Goal: Task Accomplishment & Management: Manage account settings

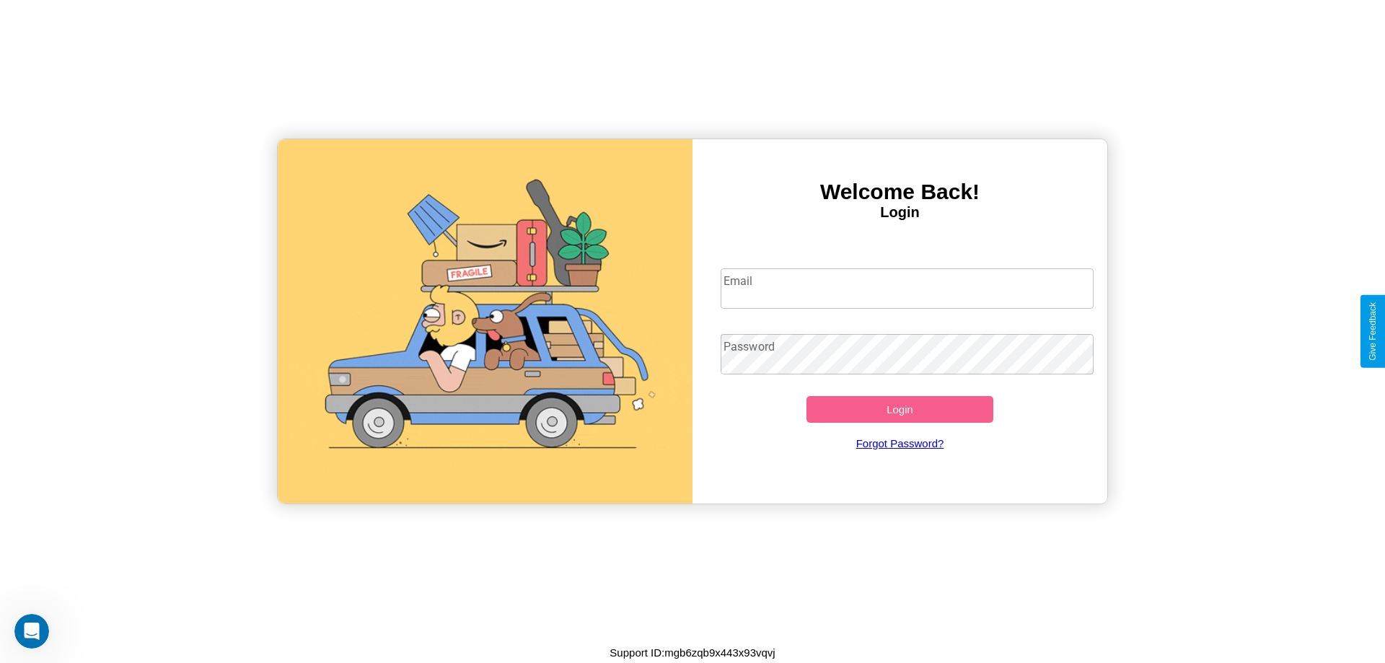
click at [907, 288] on input "Email" at bounding box center [908, 288] width 374 height 40
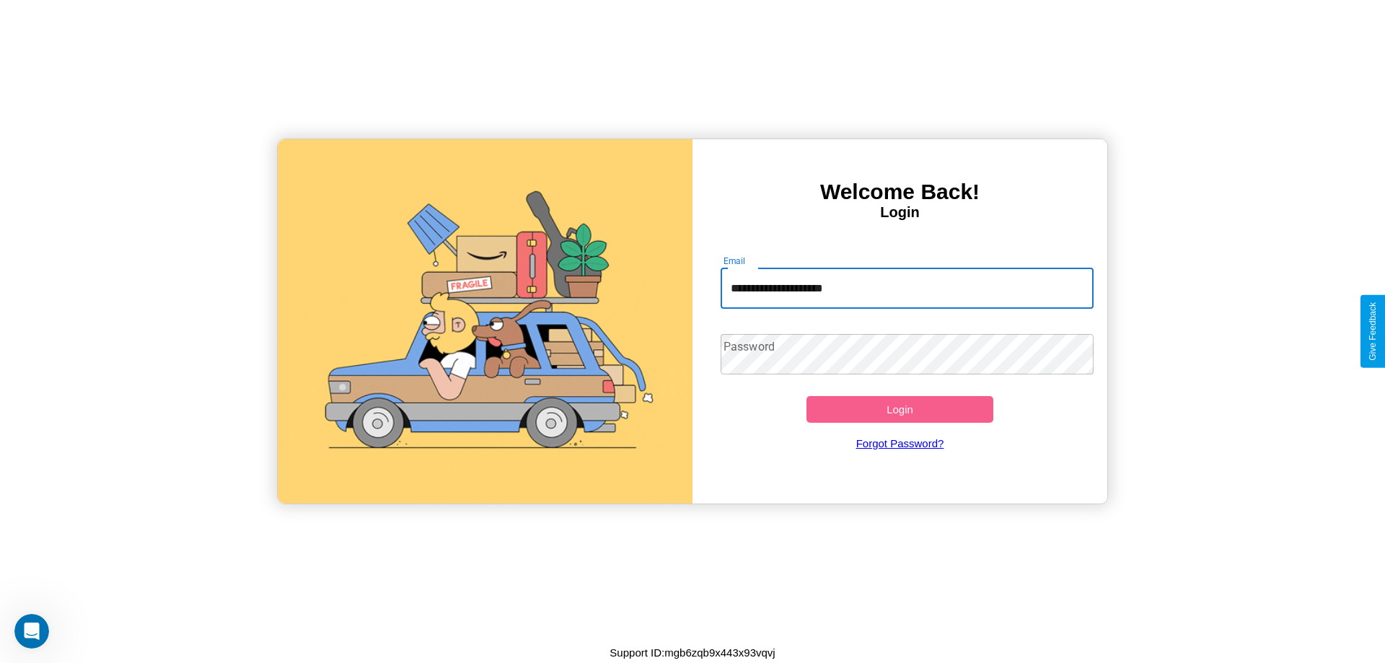
type input "**********"
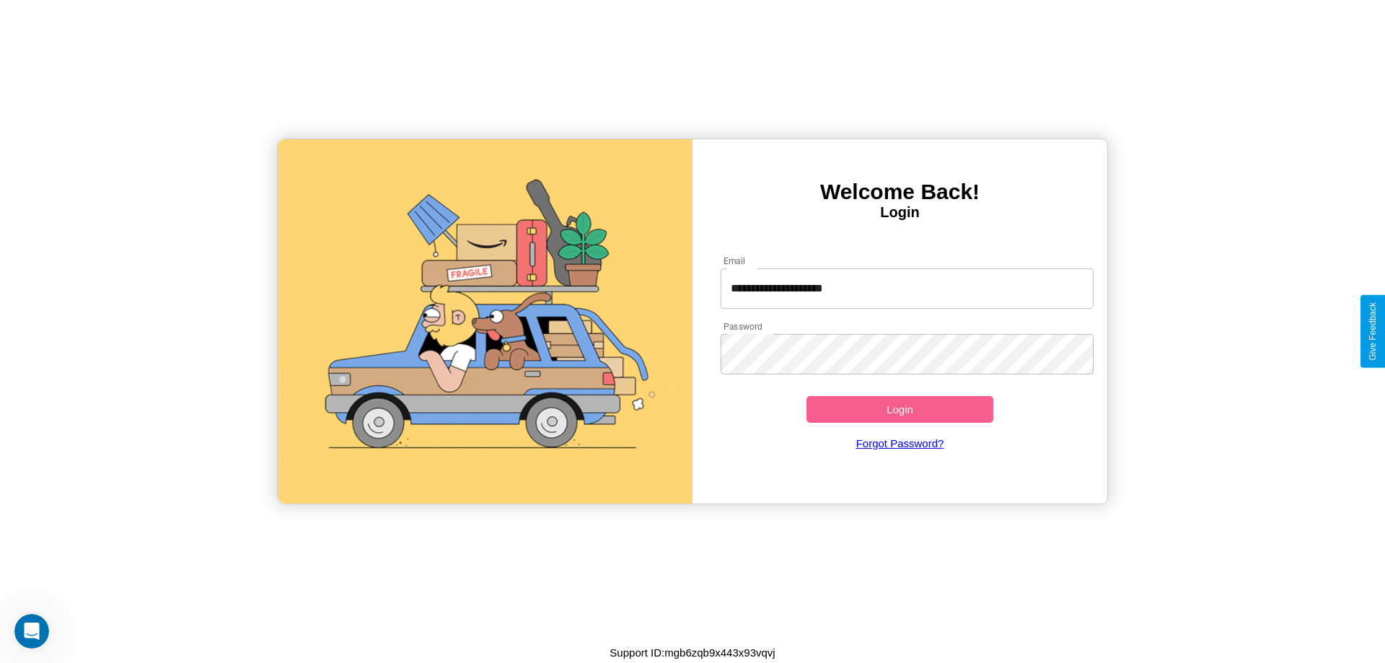
click at [899, 409] on button "Login" at bounding box center [899, 409] width 187 height 27
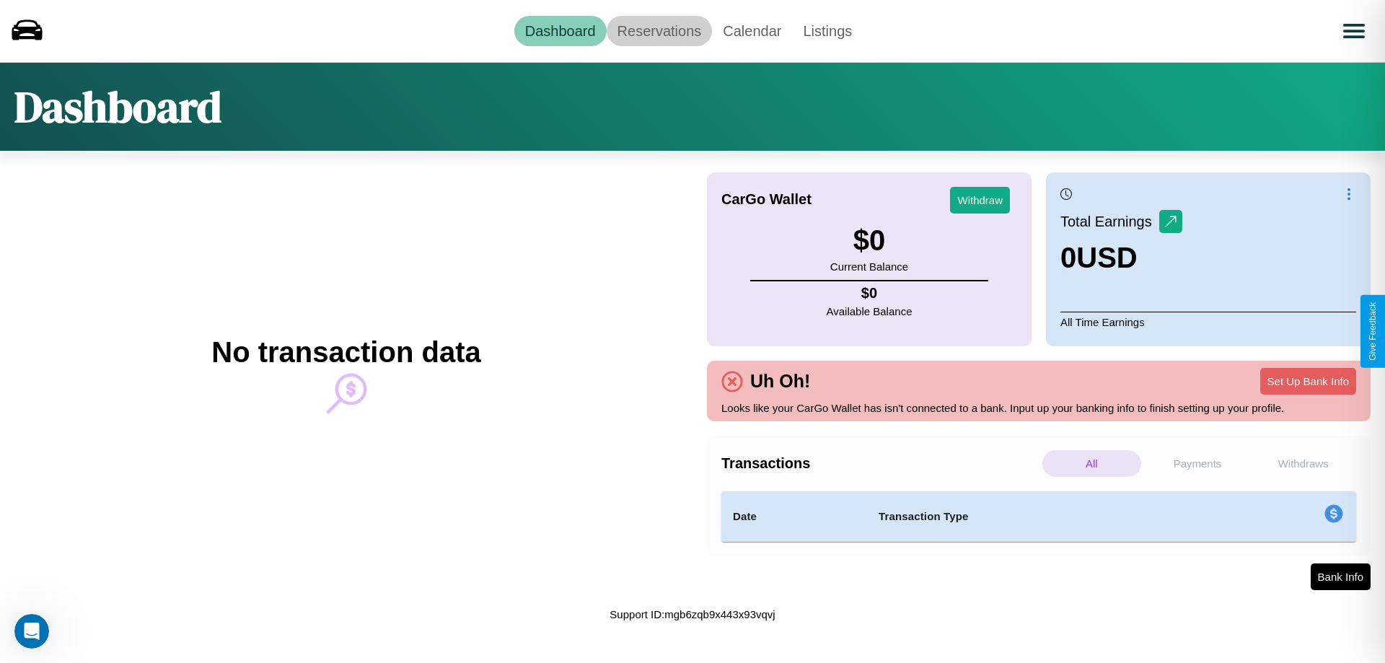
click at [659, 30] on link "Reservations" at bounding box center [660, 31] width 106 height 30
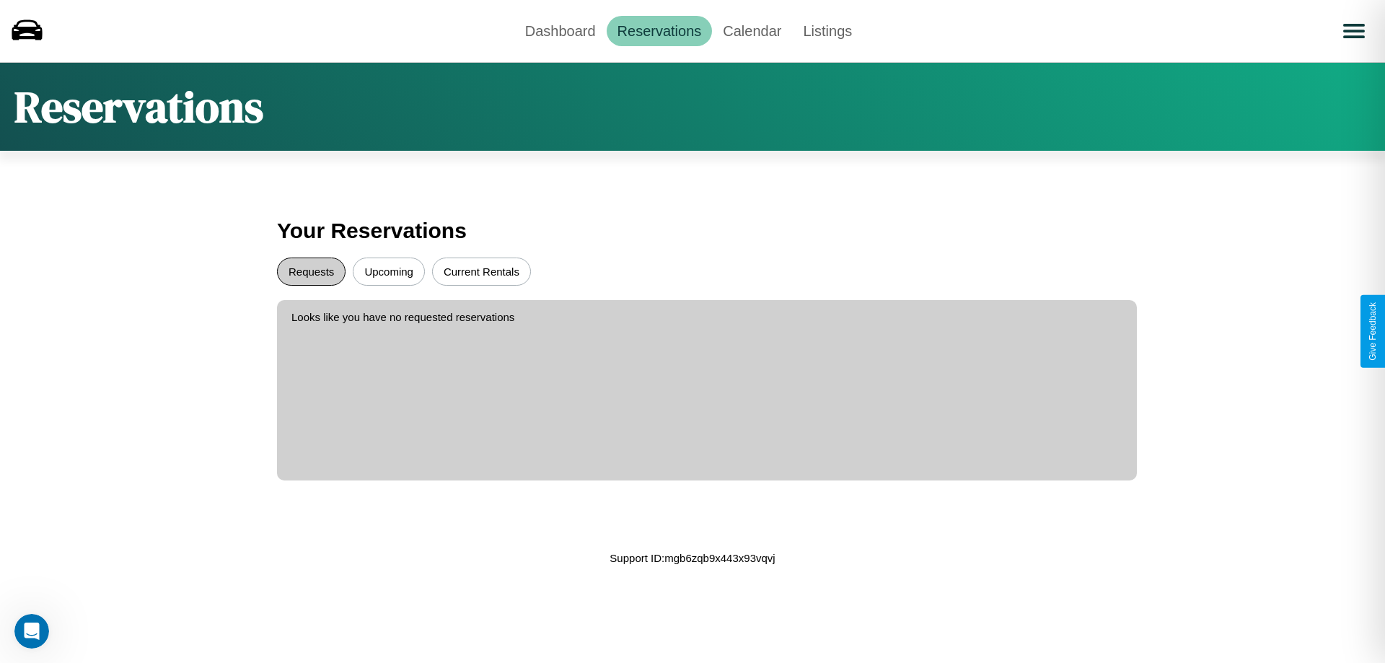
click at [311, 271] on button "Requests" at bounding box center [311, 272] width 69 height 28
click at [389, 271] on button "Upcoming" at bounding box center [389, 272] width 72 height 28
click at [752, 30] on link "Calendar" at bounding box center [752, 31] width 80 height 30
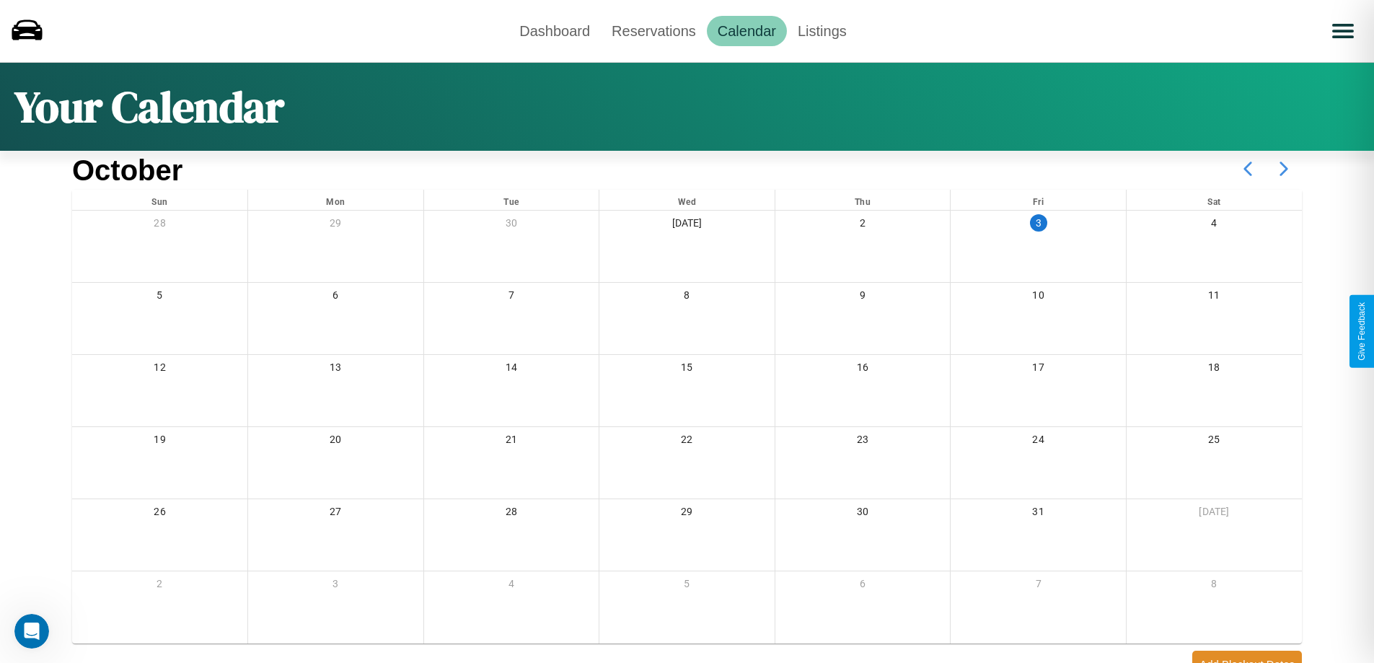
click at [1284, 169] on icon at bounding box center [1284, 169] width 36 height 36
click at [555, 30] on link "Dashboard" at bounding box center [555, 31] width 92 height 30
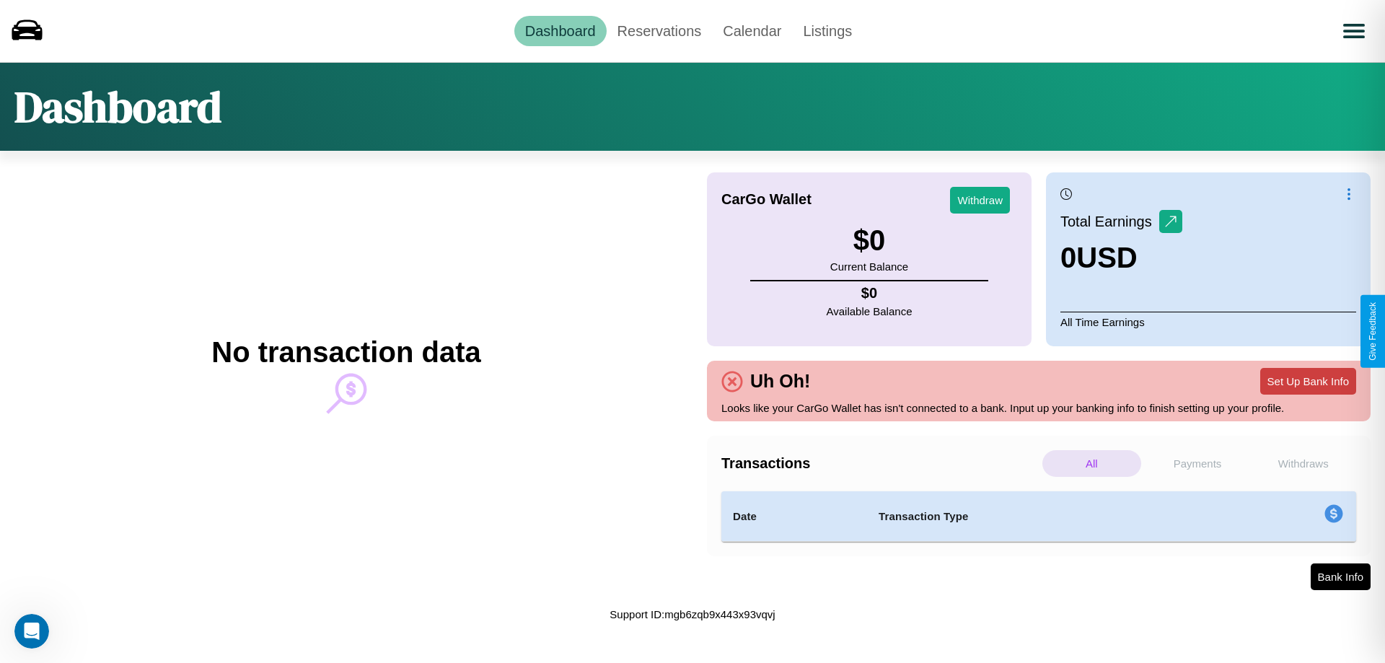
click at [1308, 381] on button "Set Up Bank Info" at bounding box center [1308, 381] width 96 height 27
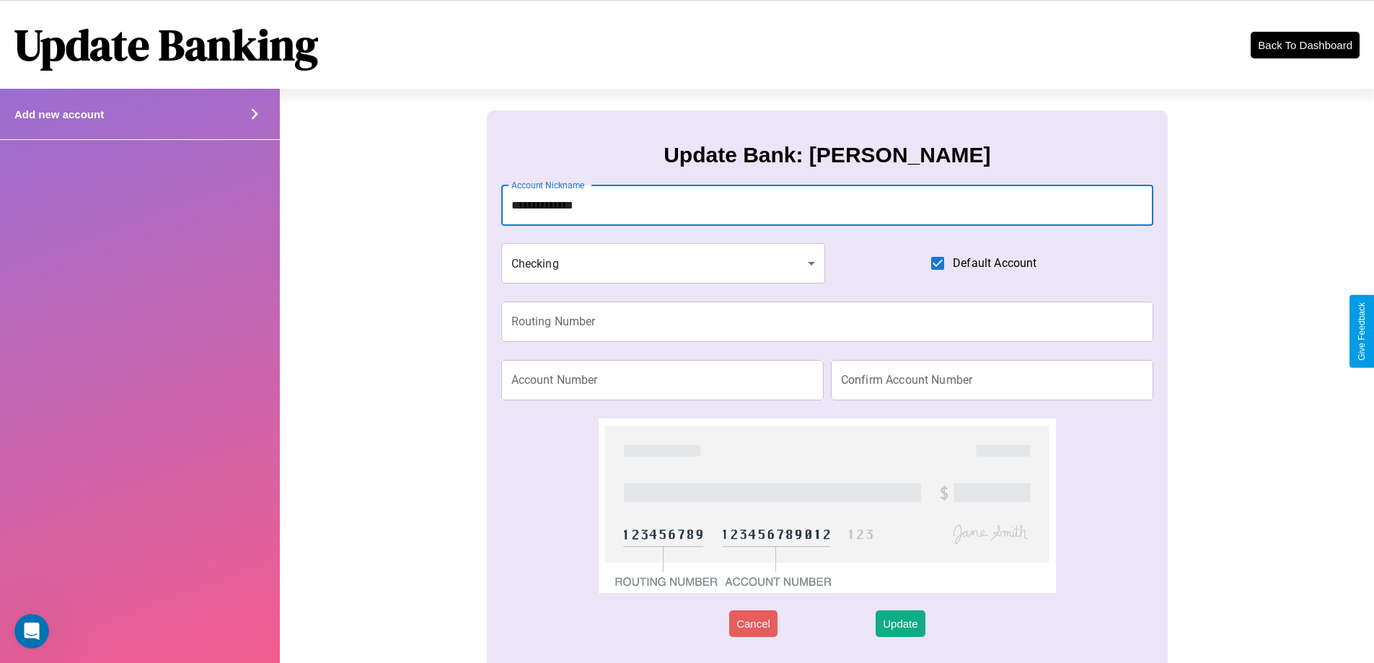
type input "**********"
